Goal: Communication & Community: Answer question/provide support

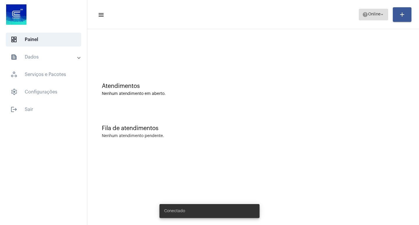
click at [375, 17] on span "help Online arrow_drop_down" at bounding box center [373, 14] width 22 height 10
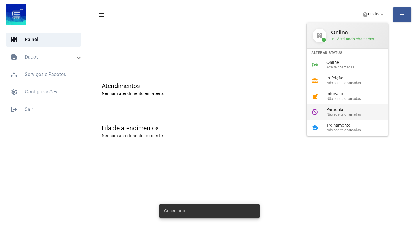
click at [331, 106] on div "do_not_disturb Particular Não aceita chamadas" at bounding box center [351, 112] width 91 height 16
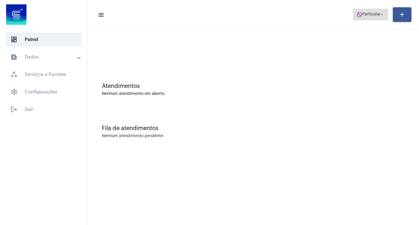
click at [377, 14] on span "Particular" at bounding box center [371, 15] width 18 height 4
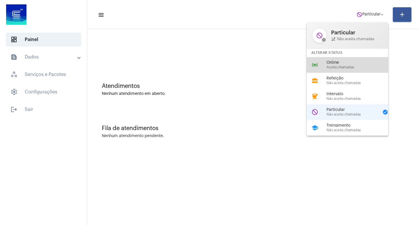
click at [336, 60] on span "Online" at bounding box center [359, 62] width 66 height 4
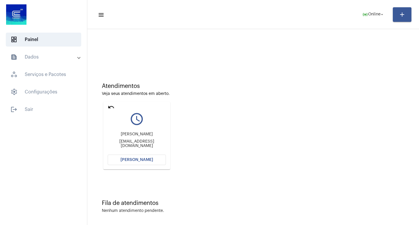
click at [147, 159] on span "[PERSON_NAME]" at bounding box center [136, 160] width 33 height 4
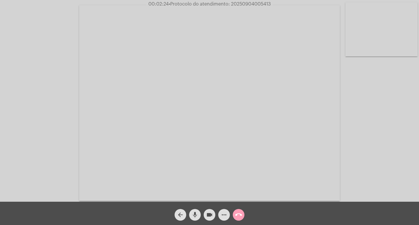
click at [236, 216] on mat-icon "call_end" at bounding box center [238, 214] width 7 height 7
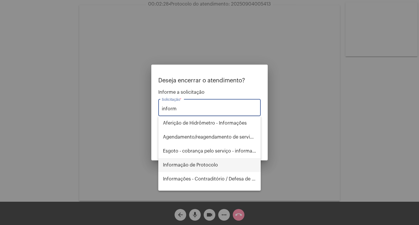
click at [211, 165] on span "Informação de Protocolo" at bounding box center [209, 165] width 93 height 14
type input "Informação de Protocolo"
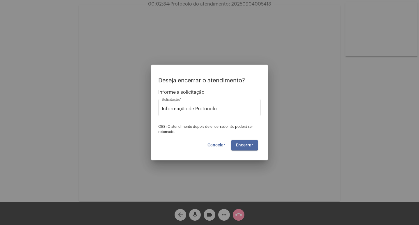
click at [242, 145] on span "Encerrar" at bounding box center [244, 145] width 17 height 4
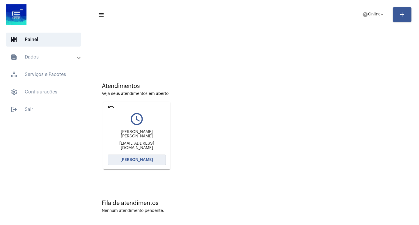
click at [142, 160] on span "[PERSON_NAME]" at bounding box center [136, 160] width 33 height 4
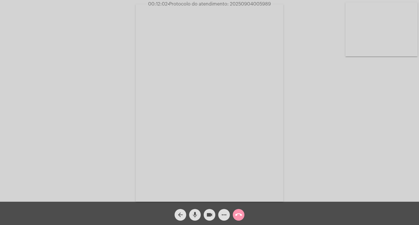
click at [196, 212] on mat-icon "mic" at bounding box center [194, 214] width 7 height 7
click at [196, 212] on mat-icon "mic_off" at bounding box center [194, 214] width 7 height 7
click at [196, 212] on mat-icon "mic" at bounding box center [194, 214] width 7 height 7
click at [207, 216] on mat-icon "videocam" at bounding box center [209, 214] width 7 height 7
click at [194, 215] on mat-icon "mic_off" at bounding box center [194, 214] width 7 height 7
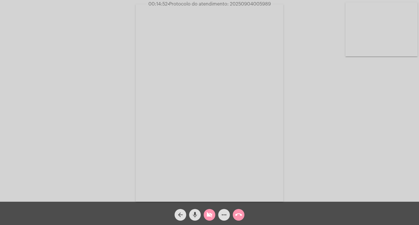
click at [204, 216] on button "videocam_off" at bounding box center [210, 215] width 12 height 12
click at [193, 208] on div "mic" at bounding box center [195, 213] width 15 height 15
click at [195, 213] on mat-icon "mic_off" at bounding box center [194, 214] width 7 height 7
click at [195, 213] on mat-icon "mic" at bounding box center [194, 214] width 7 height 7
click at [195, 213] on mat-icon "mic_off" at bounding box center [194, 214] width 7 height 7
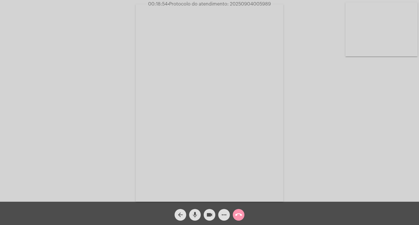
click at [195, 213] on mat-icon "mic" at bounding box center [194, 214] width 7 height 7
click at [199, 213] on button "mic_off" at bounding box center [195, 215] width 12 height 12
click at [224, 211] on mat-icon "more_horiz" at bounding box center [223, 214] width 7 height 7
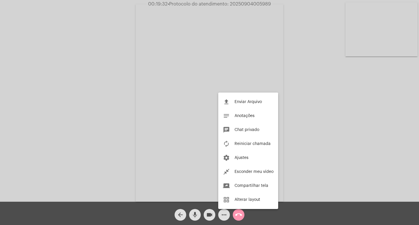
click at [193, 215] on div at bounding box center [209, 112] width 419 height 225
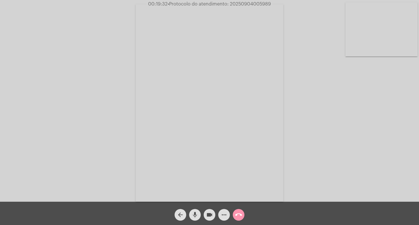
click at [193, 215] on mat-icon "mic" at bounding box center [194, 214] width 7 height 7
click at [197, 216] on mat-icon "mic_off" at bounding box center [194, 214] width 7 height 7
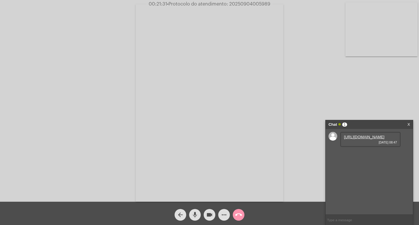
click at [352, 139] on link "[URL][DOMAIN_NAME]" at bounding box center [364, 137] width 40 height 4
click at [239, 217] on mat-icon "call_end" at bounding box center [238, 214] width 7 height 7
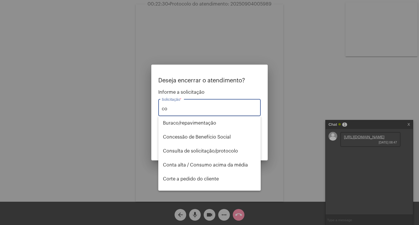
type input "co"
drag, startPoint x: 113, startPoint y: 143, endPoint x: 147, endPoint y: 138, distance: 34.2
click at [127, 139] on div at bounding box center [209, 112] width 419 height 225
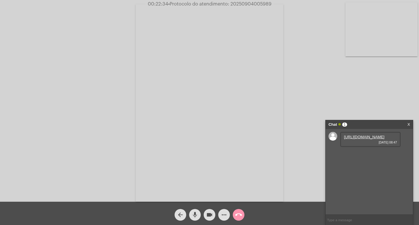
click at [240, 2] on span "• Protocolo do atendimento: 20250904005989" at bounding box center [219, 4] width 103 height 5
copy span "20250904005989"
click at [238, 215] on mat-icon "call_end" at bounding box center [238, 214] width 7 height 7
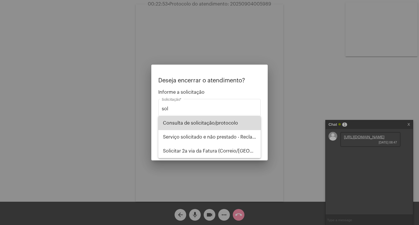
click at [219, 124] on span "Consulta de solicitação/protocolo" at bounding box center [209, 123] width 93 height 14
type input "Consulta de solicitação/protocolo"
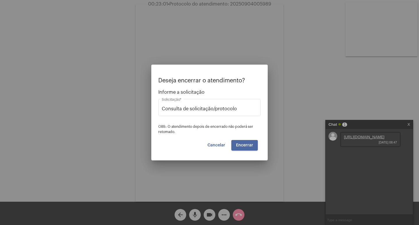
click at [252, 143] on span "Encerrar" at bounding box center [244, 145] width 17 height 4
